Goal: Task Accomplishment & Management: Manage account settings

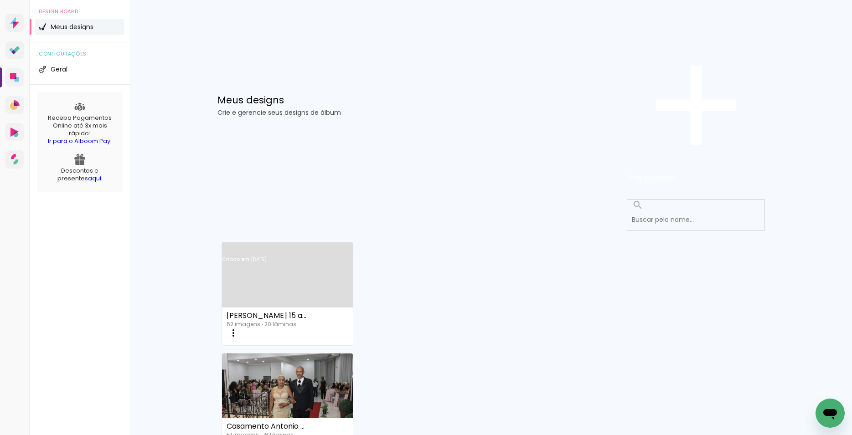
click at [266, 246] on link "Criado em [DATE]" at bounding box center [287, 272] width 131 height 52
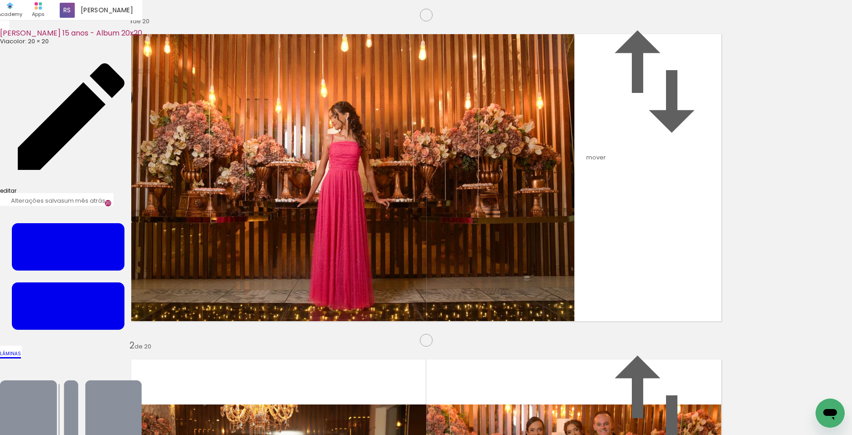
click at [68, 46] on iron-icon at bounding box center [71, 117] width 142 height 142
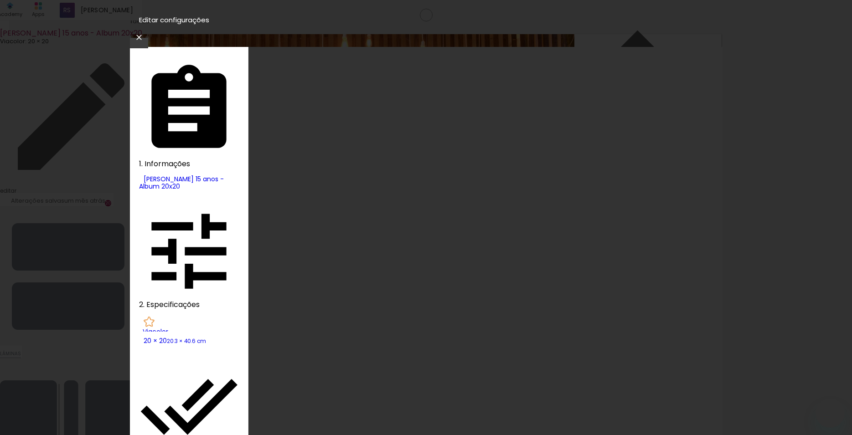
click at [191, 201] on div "2. Especificações" at bounding box center [189, 256] width 100 height 110
click at [183, 329] on div "Viacolor" at bounding box center [191, 332] width 96 height 6
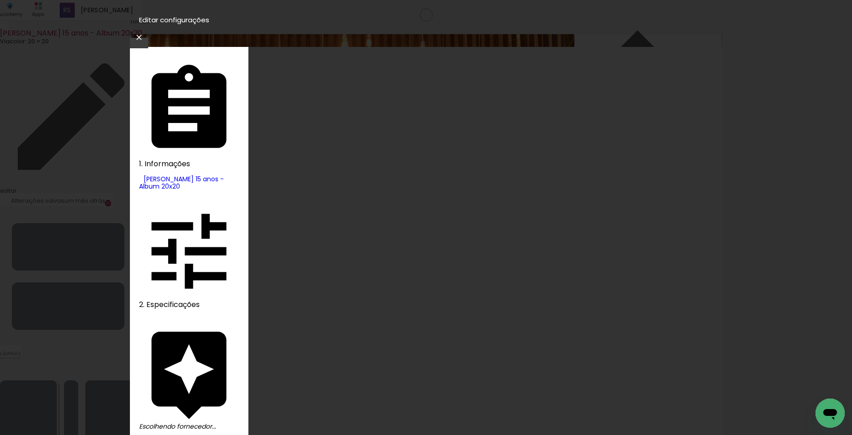
click at [0, 0] on slot "Voltar" at bounding box center [0, 0] width 0 height 0
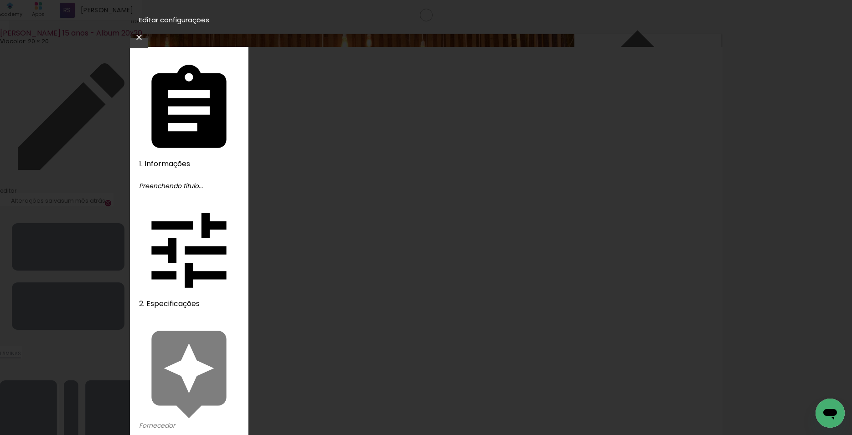
click at [144, 33] on iron-icon at bounding box center [139, 37] width 11 height 9
click at [180, 315] on iron-pages "Fornecedor Escolhendo fornecedor..." at bounding box center [189, 372] width 100 height 114
click at [167, 315] on iron-pages "Fornecedor Escolhendo fornecedor..." at bounding box center [189, 372] width 100 height 114
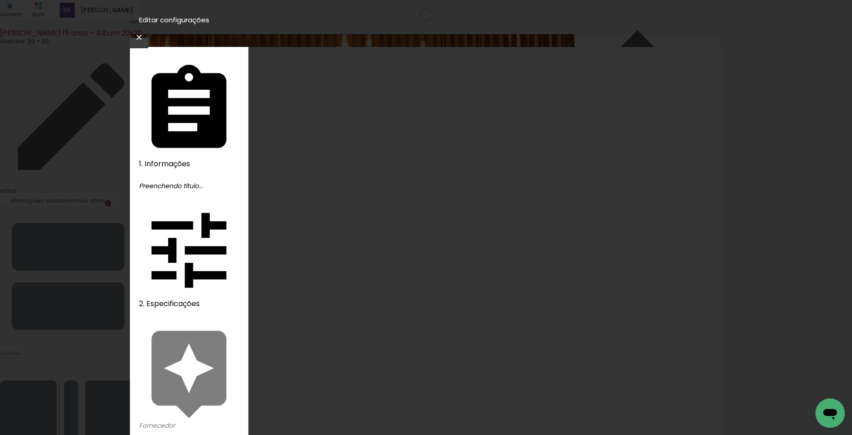
click at [0, 0] on slot "Avançar" at bounding box center [0, 0] width 0 height 0
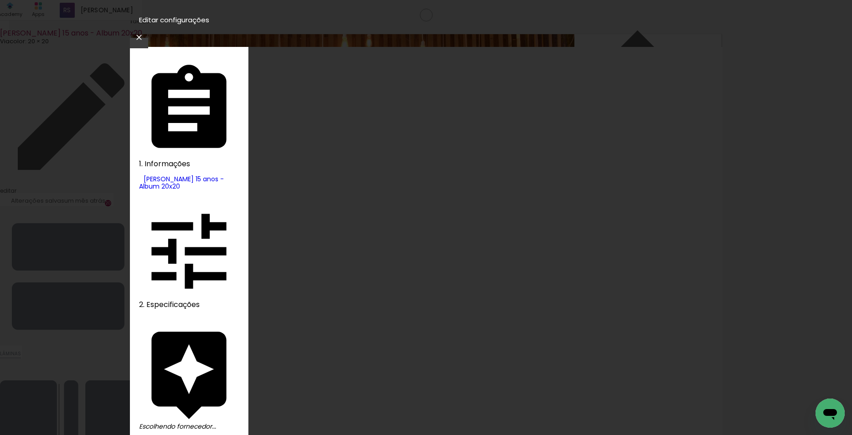
type input "vi"
type paper-input "vi"
click at [0, 0] on slot "Avançar" at bounding box center [0, 0] width 0 height 0
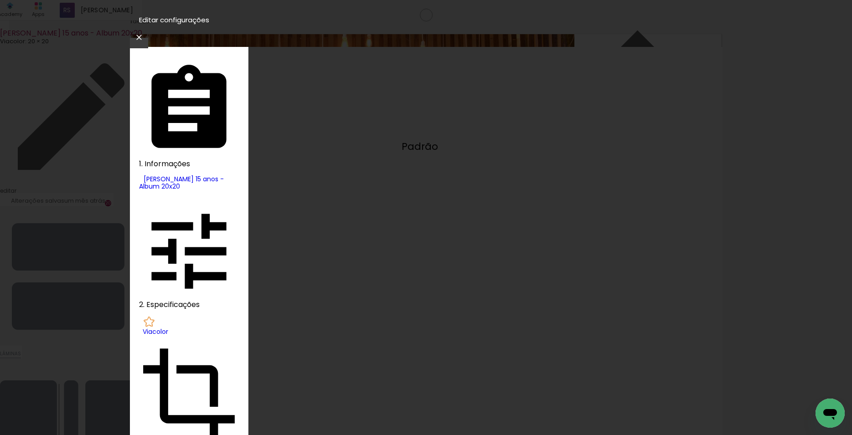
click at [0, 0] on slot "Padrão" at bounding box center [0, 0] width 0 height 0
type input "Padrão"
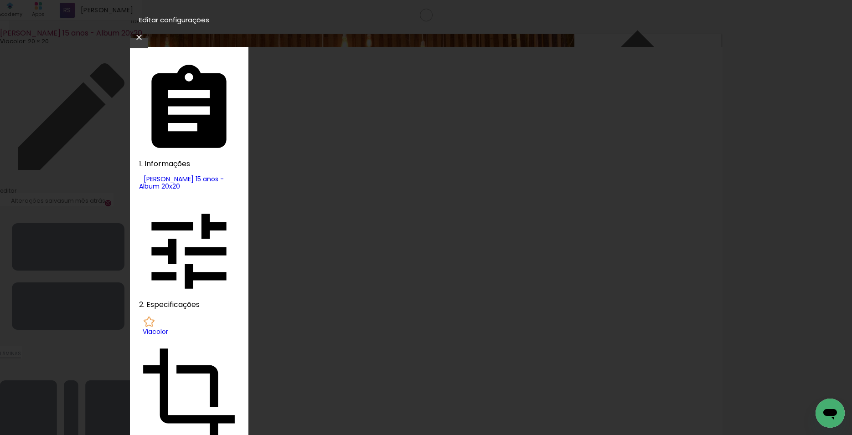
click at [0, 0] on slot "Avançar" at bounding box center [0, 0] width 0 height 0
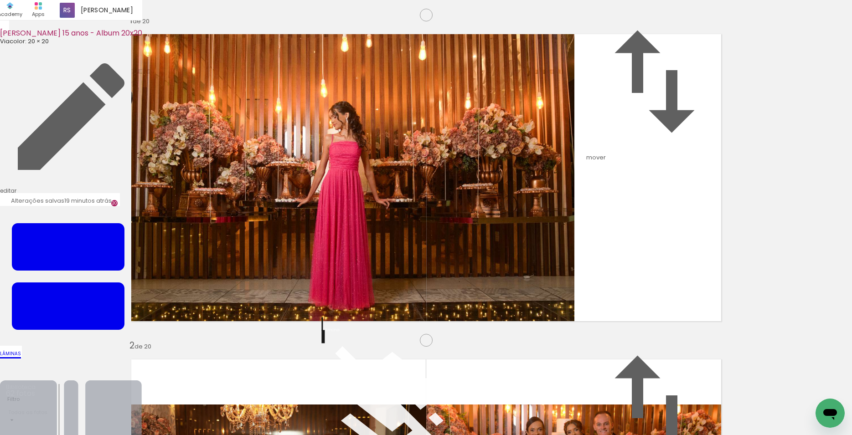
click at [142, 359] on iron-icon at bounding box center [71, 430] width 142 height 142
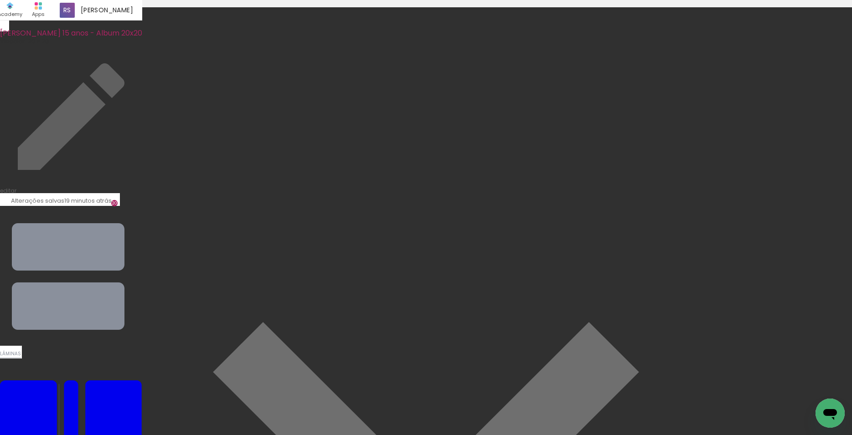
click at [0, 0] on input "file" at bounding box center [0, 0] width 0 height 0
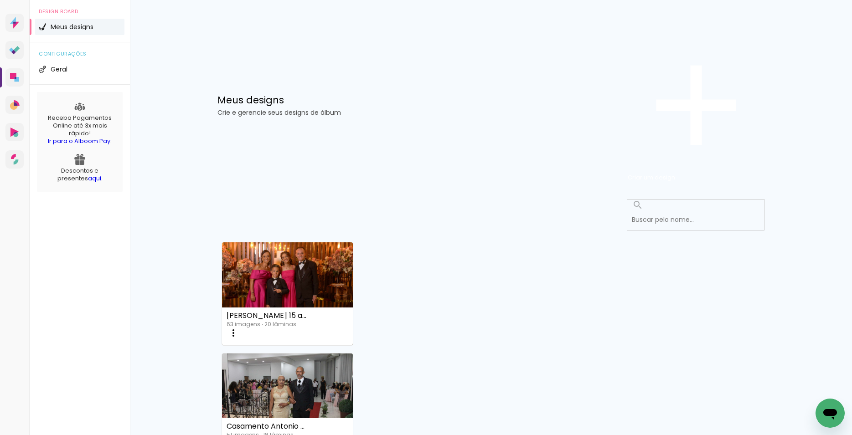
click at [15, 54] on icon at bounding box center [13, 52] width 5 height 5
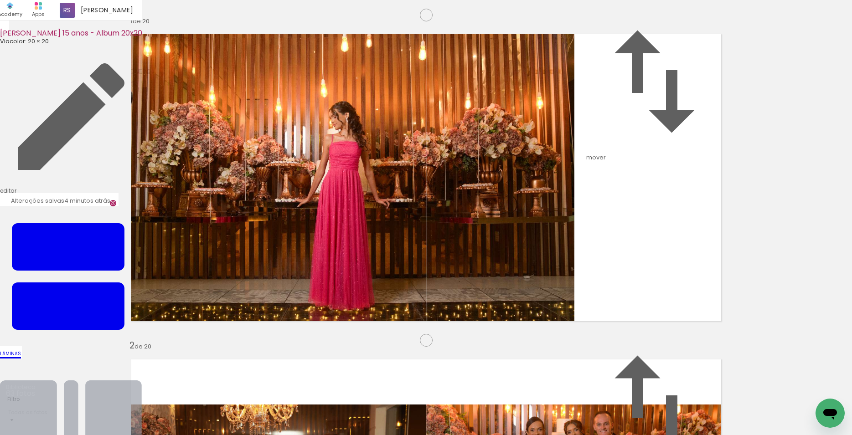
click at [142, 359] on iron-icon at bounding box center [71, 430] width 142 height 142
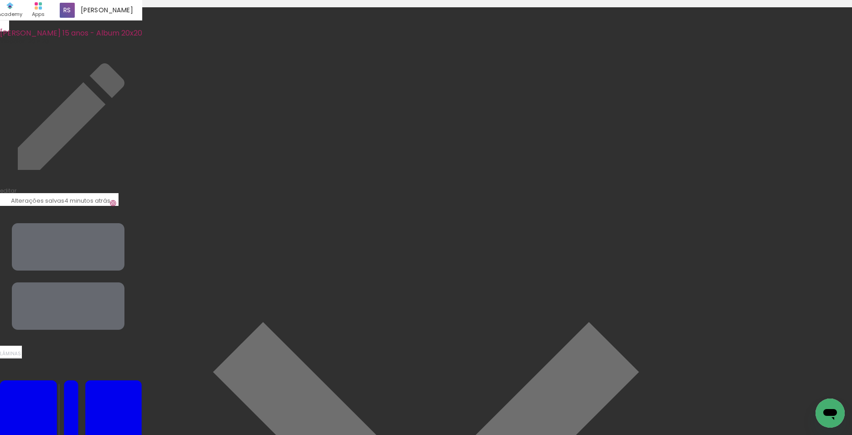
click at [21, 350] on span "Lâminas" at bounding box center [10, 353] width 21 height 7
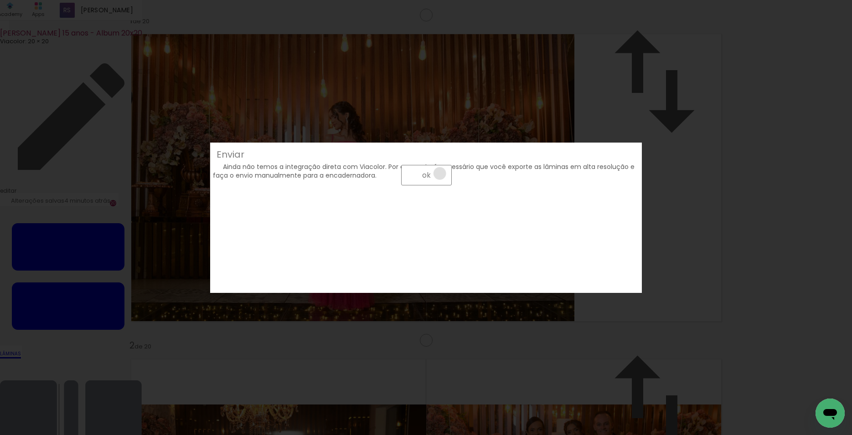
click at [0, 0] on paper-button "ok" at bounding box center [0, 0] width 0 height 0
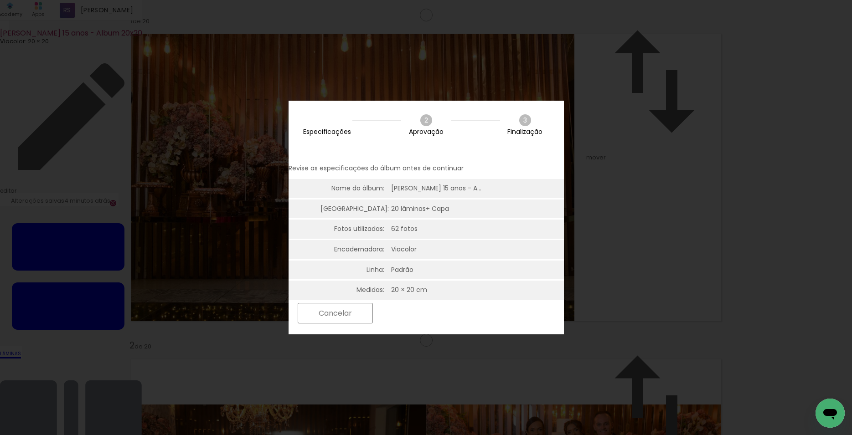
click at [0, 0] on slot "Próximo" at bounding box center [0, 0] width 0 height 0
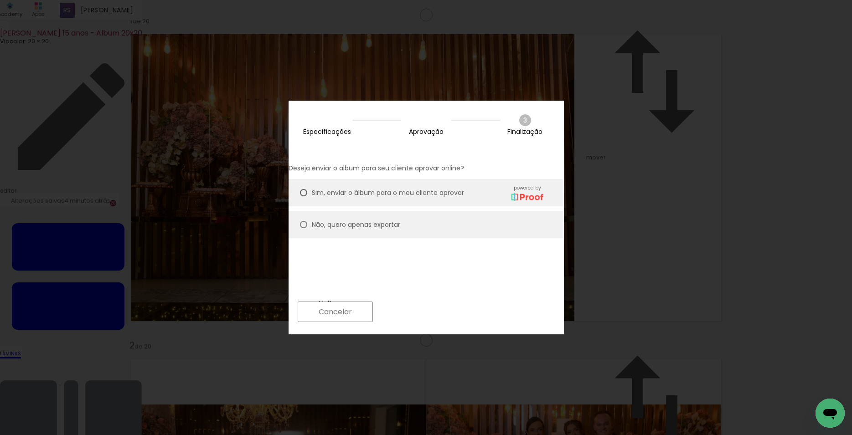
click at [0, 0] on slot "Próximo" at bounding box center [0, 0] width 0 height 0
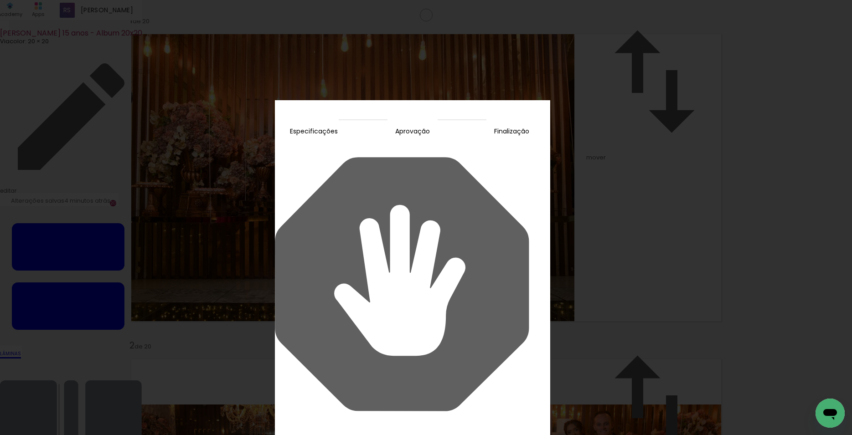
click at [0, 0] on slot "Continuar" at bounding box center [0, 0] width 0 height 0
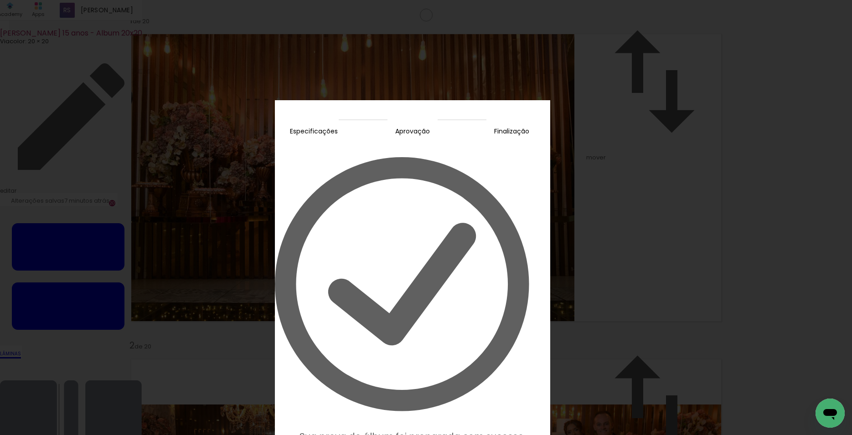
click at [0, 0] on slot "Editar prova" at bounding box center [0, 0] width 0 height 0
